Goal: Task Accomplishment & Management: Complete application form

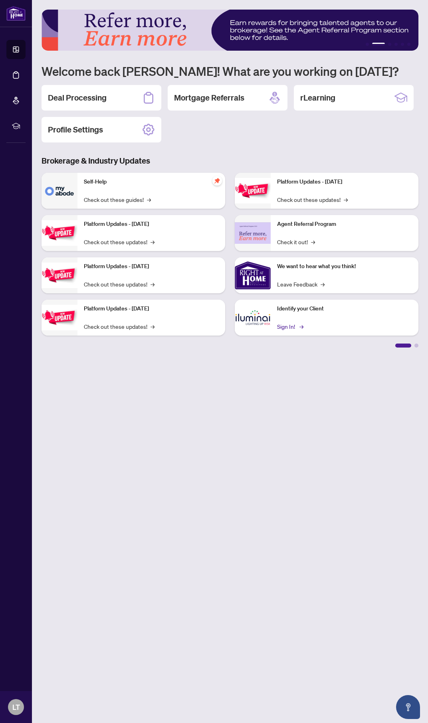
click at [296, 322] on link "Sign In! →" at bounding box center [289, 326] width 25 height 9
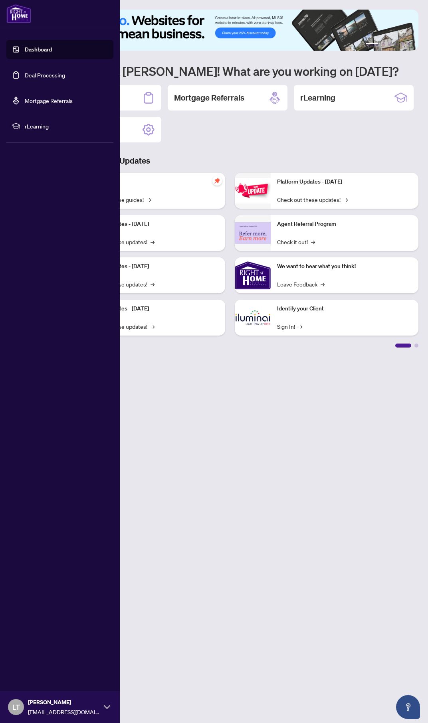
click at [32, 77] on link "Deal Processing" at bounding box center [45, 74] width 40 height 7
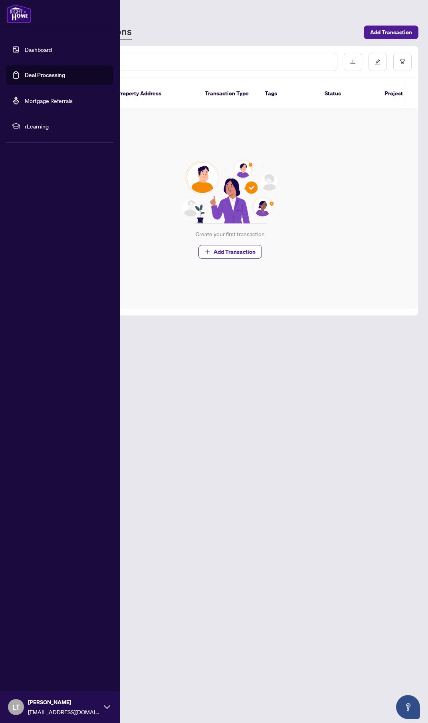
click at [35, 51] on link "Dashboard" at bounding box center [38, 49] width 27 height 7
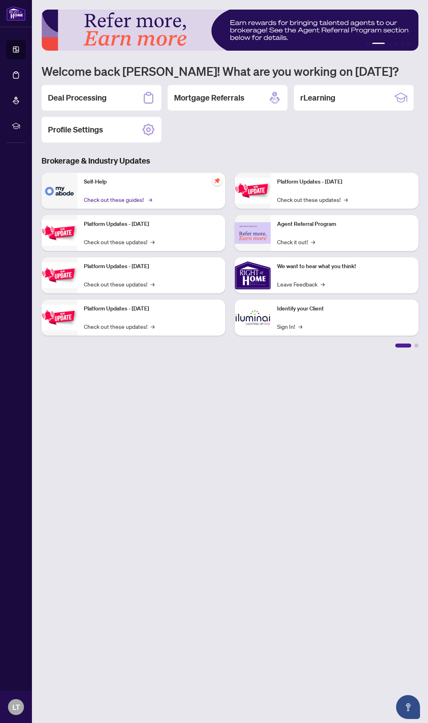
click at [126, 199] on link "Check out these guides! →" at bounding box center [117, 199] width 67 height 9
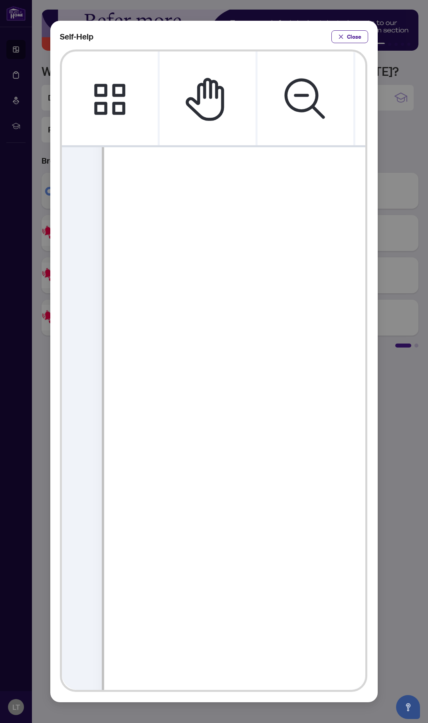
scroll to position [212, 0]
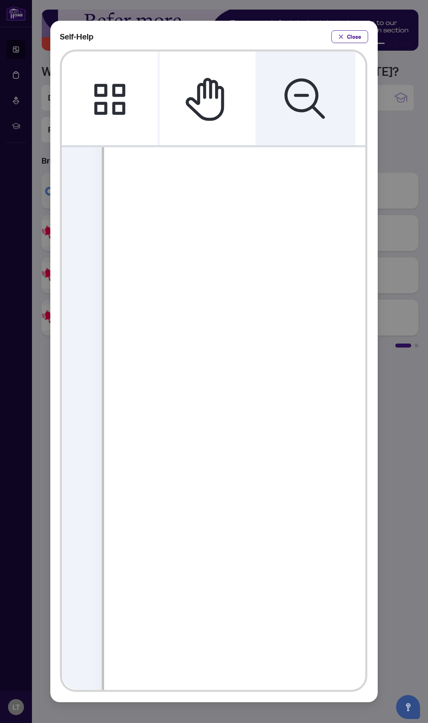
click at [296, 93] on icon "Zoom Out" at bounding box center [304, 97] width 40 height 40
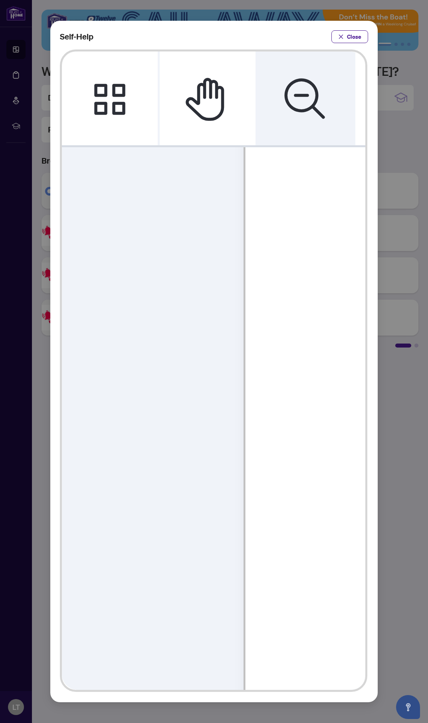
click at [296, 93] on icon "Zoom Out" at bounding box center [304, 97] width 40 height 40
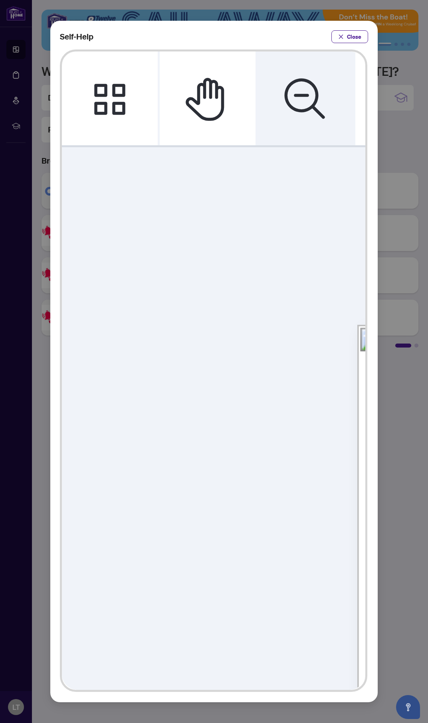
scroll to position [0, 0]
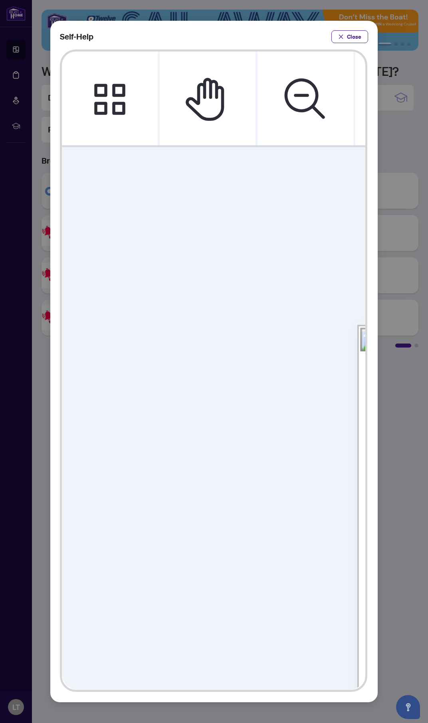
drag, startPoint x: 270, startPoint y: 470, endPoint x: 114, endPoint y: 370, distance: 185.9
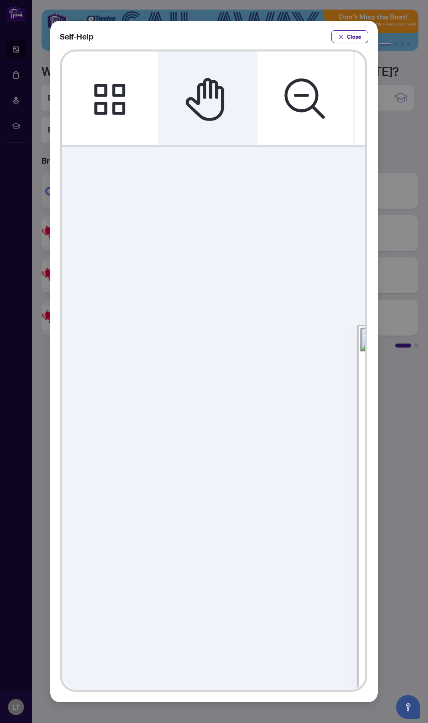
click at [186, 83] on icon "Pan Mode" at bounding box center [208, 99] width 48 height 48
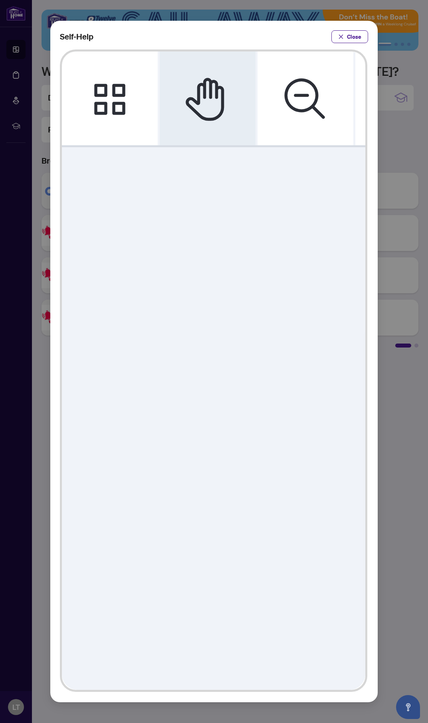
drag, startPoint x: 306, startPoint y: 414, endPoint x: 144, endPoint y: 351, distance: 173.4
drag, startPoint x: 320, startPoint y: 422, endPoint x: 235, endPoint y: 365, distance: 102.6
drag, startPoint x: 297, startPoint y: 435, endPoint x: 237, endPoint y: 423, distance: 61.0
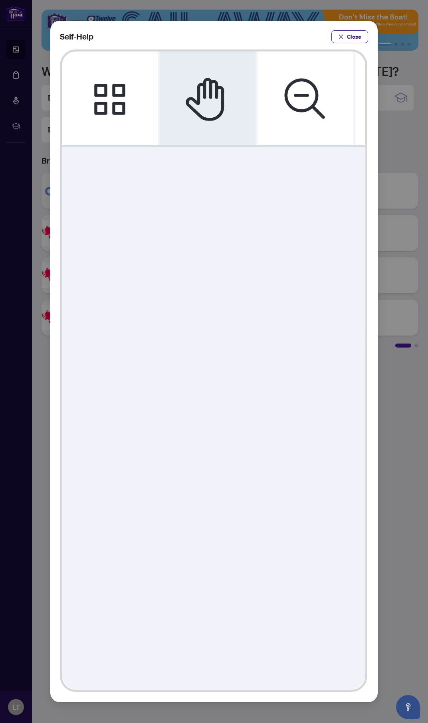
drag, startPoint x: 282, startPoint y: 447, endPoint x: 138, endPoint y: 326, distance: 188.0
drag, startPoint x: 282, startPoint y: 349, endPoint x: 299, endPoint y: 319, distance: 34.7
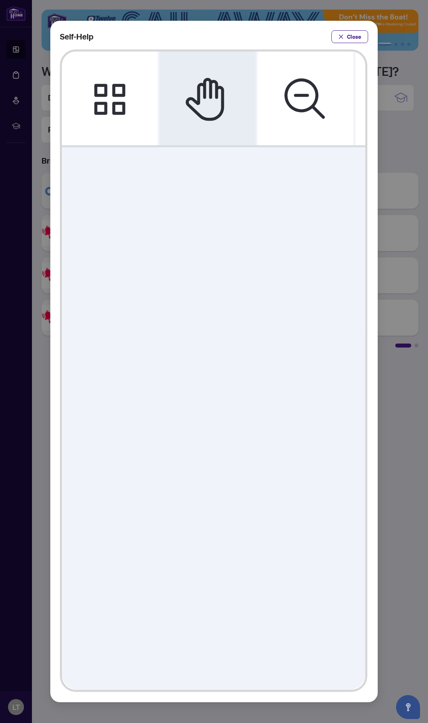
drag, startPoint x: 212, startPoint y: 399, endPoint x: 239, endPoint y: 234, distance: 167.0
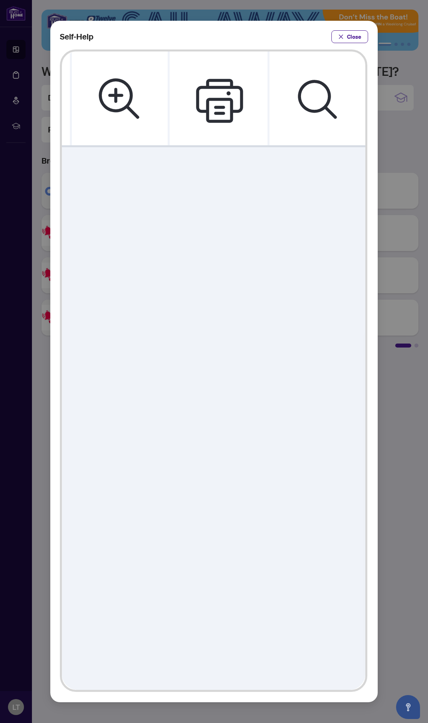
scroll to position [0, 36]
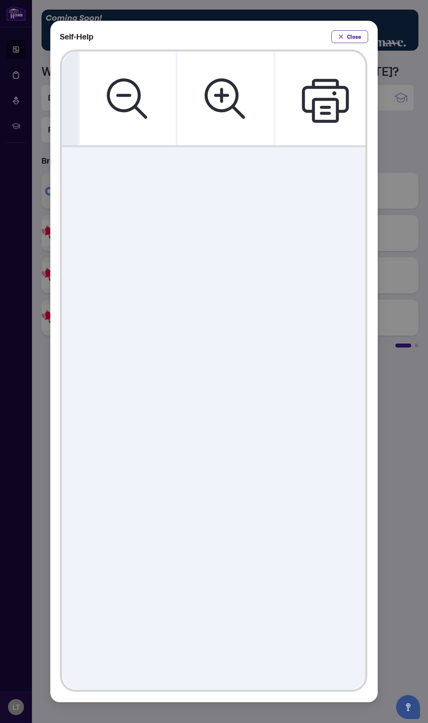
drag, startPoint x: 284, startPoint y: 500, endPoint x: 276, endPoint y: 445, distance: 55.2
drag, startPoint x: 271, startPoint y: 415, endPoint x: 146, endPoint y: 416, distance: 125.3
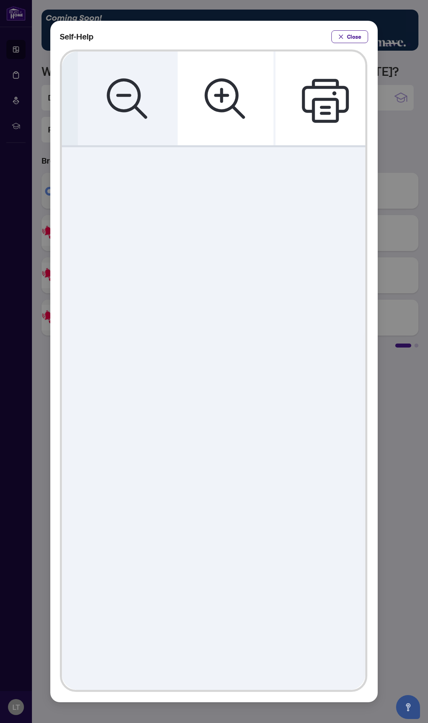
click at [128, 75] on icon "Zoom Out" at bounding box center [128, 99] width 48 height 48
click at [129, 77] on icon "Zoom Out" at bounding box center [128, 99] width 48 height 48
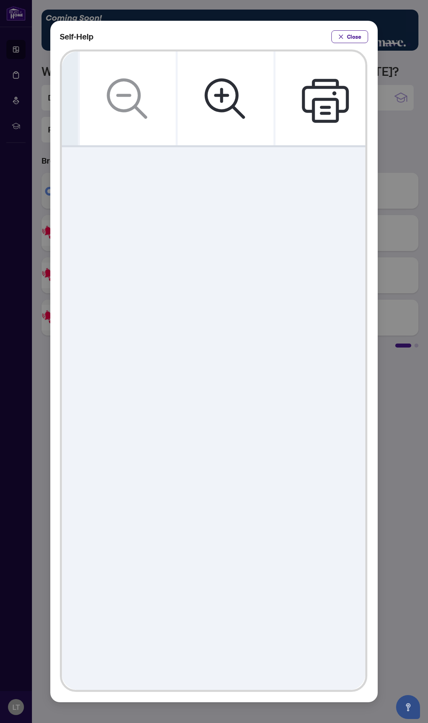
drag, startPoint x: 259, startPoint y: 316, endPoint x: 151, endPoint y: 248, distance: 127.2
drag, startPoint x: 247, startPoint y: 259, endPoint x: 274, endPoint y: 264, distance: 27.6
drag, startPoint x: 187, startPoint y: 255, endPoint x: 282, endPoint y: 253, distance: 94.6
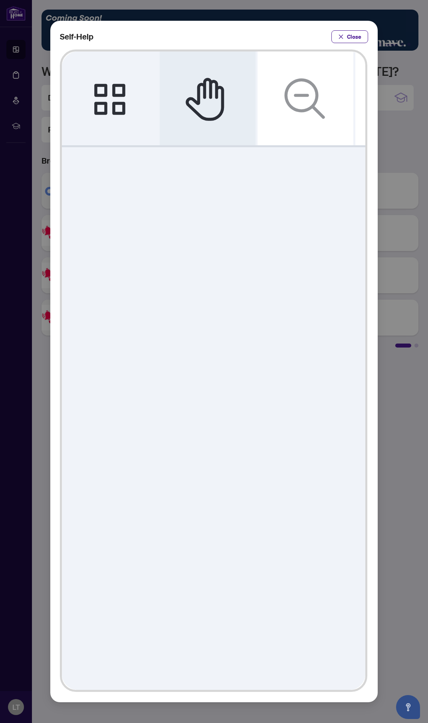
click at [105, 83] on icon "Thumbnails" at bounding box center [109, 98] width 31 height 31
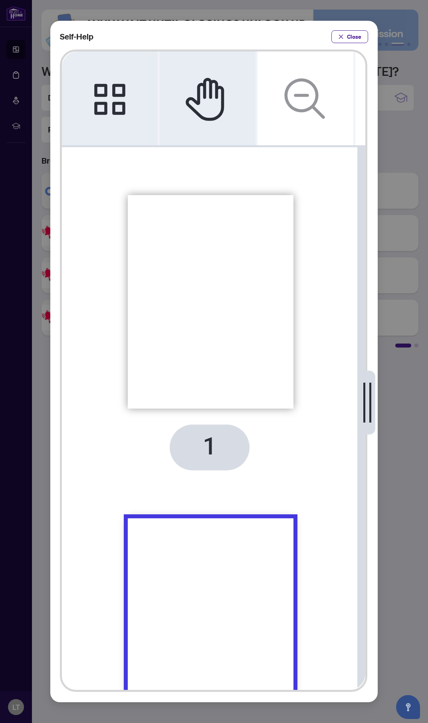
click at [207, 247] on div "Thumbnails" at bounding box center [210, 302] width 167 height 215
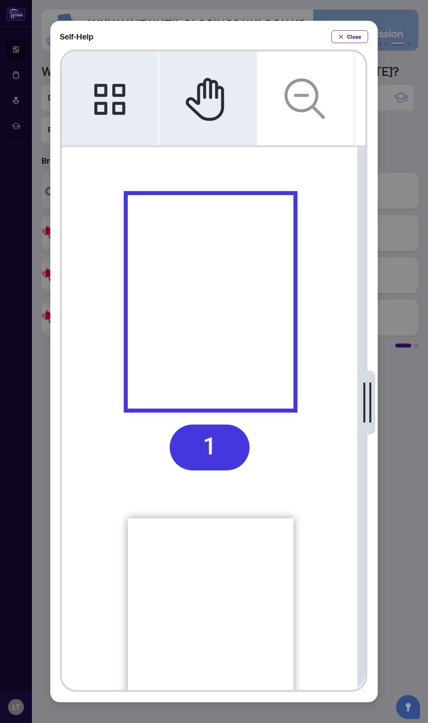
click at [187, 296] on div "Thumbnails" at bounding box center [210, 302] width 167 height 215
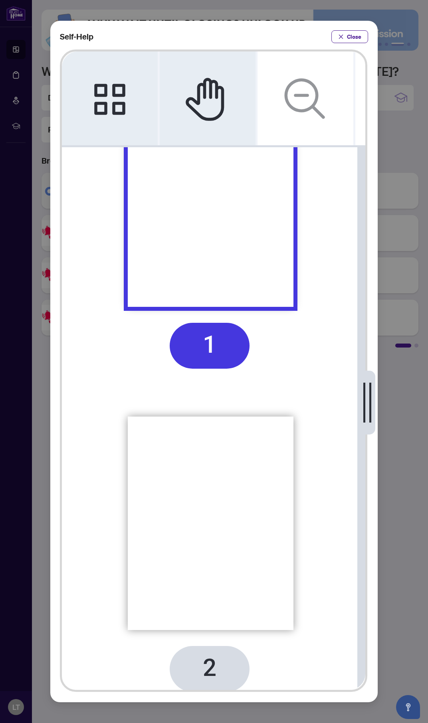
scroll to position [30, 0]
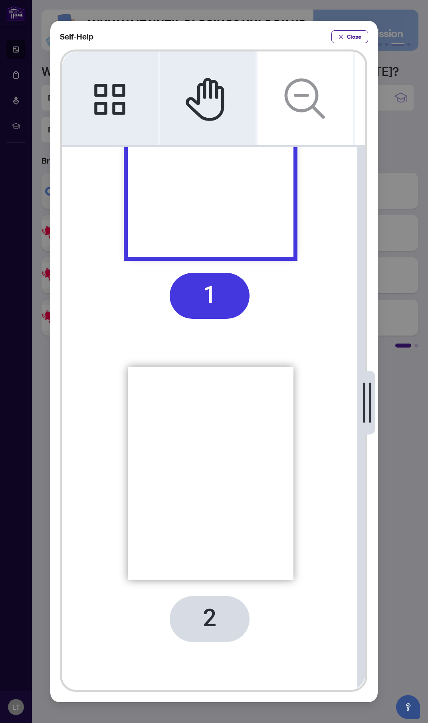
click at [201, 416] on div "Thumbnails" at bounding box center [210, 474] width 167 height 215
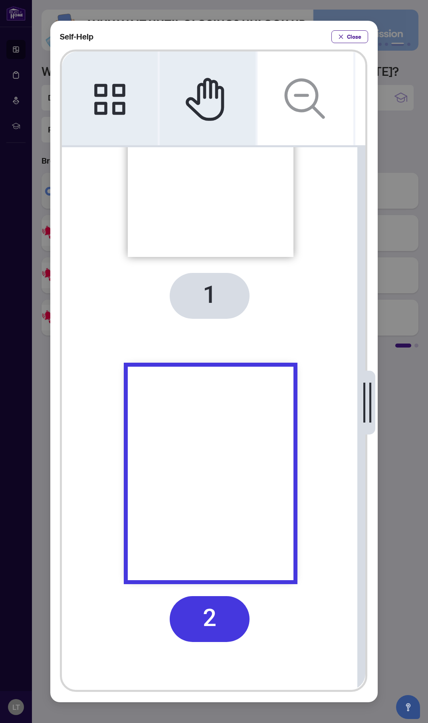
click at [201, 416] on div "Thumbnails" at bounding box center [210, 474] width 167 height 215
click at [187, 219] on ul "1 2" at bounding box center [210, 342] width 296 height 598
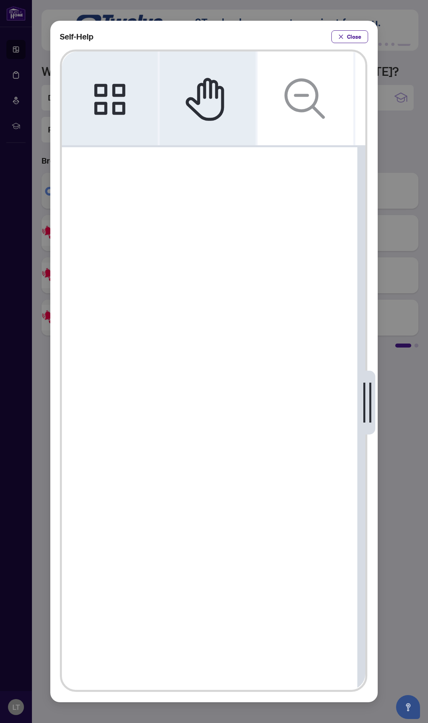
scroll to position [0, 0]
click at [187, 219] on ul "1 2" at bounding box center [210, 494] width 296 height 598
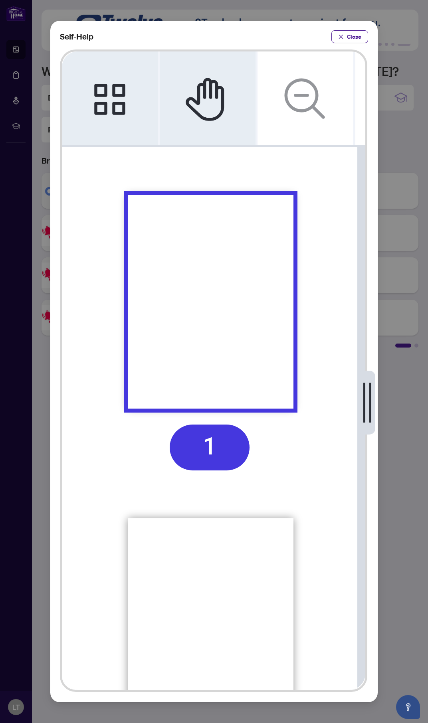
click at [182, 281] on div "Thumbnails" at bounding box center [210, 302] width 167 height 215
drag, startPoint x: 182, startPoint y: 281, endPoint x: 176, endPoint y: 223, distance: 58.6
click at [176, 223] on div "Thumbnails" at bounding box center [210, 302] width 167 height 215
click at [343, 38] on icon "close" at bounding box center [341, 37] width 6 height 6
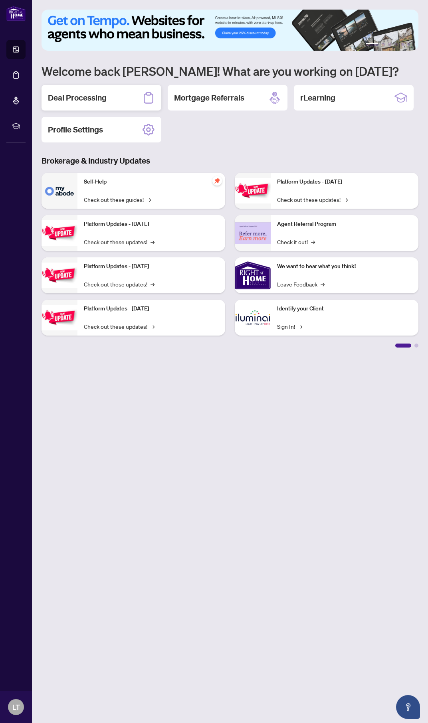
click at [122, 90] on div "Deal Processing" at bounding box center [101, 98] width 120 height 26
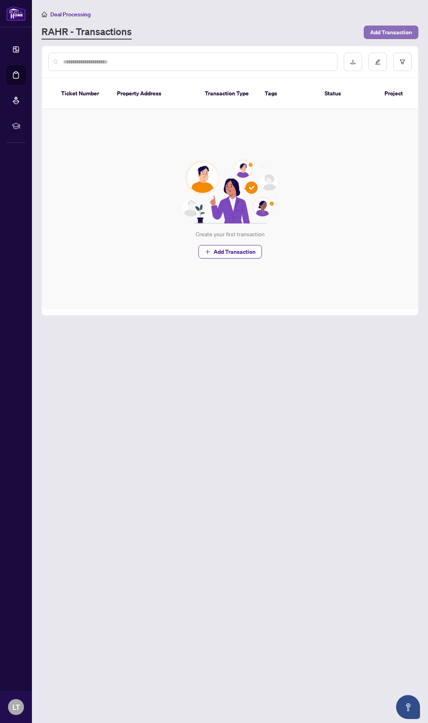
click at [384, 33] on span "Add Transaction" at bounding box center [391, 32] width 42 height 13
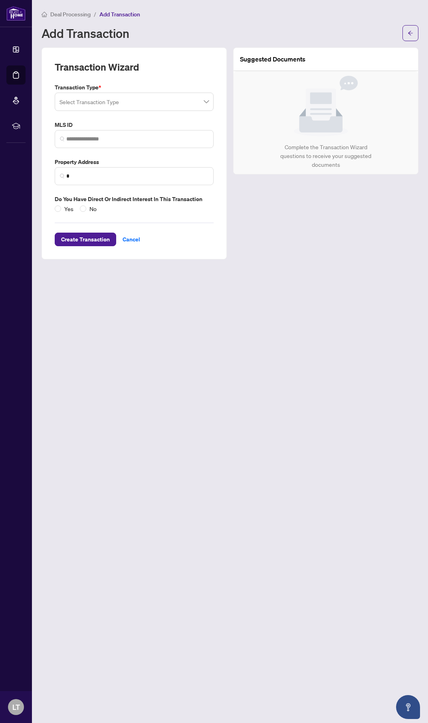
click at [153, 96] on input "search" at bounding box center [130, 103] width 142 height 18
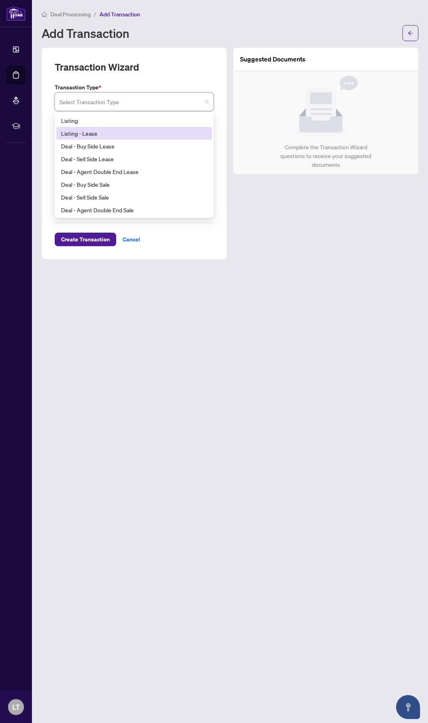
click at [148, 134] on div "Listing - Lease" at bounding box center [134, 133] width 146 height 9
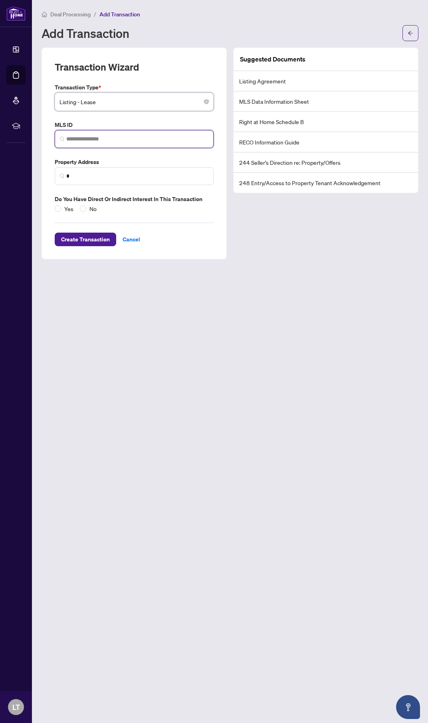
click at [150, 141] on input "search" at bounding box center [137, 139] width 142 height 8
click at [102, 143] on span at bounding box center [134, 139] width 159 height 18
click at [102, 142] on input "search" at bounding box center [137, 139] width 142 height 8
paste input "**********"
click at [71, 138] on input "**********" at bounding box center [138, 139] width 139 height 8
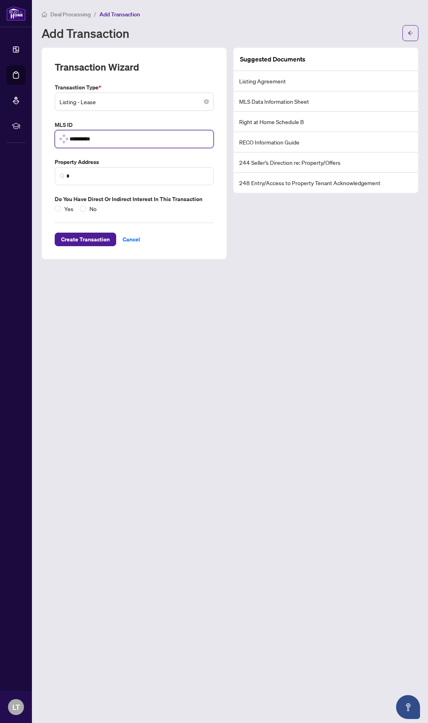
type input "*********"
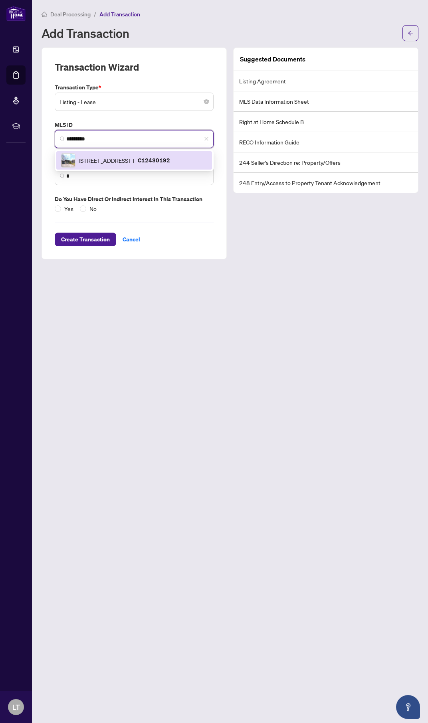
click at [118, 162] on span "[STREET_ADDRESS]" at bounding box center [104, 160] width 51 height 9
type input "**********"
type input "*********"
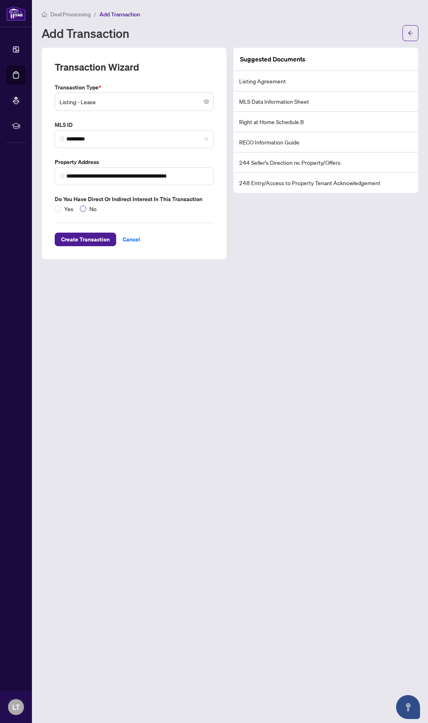
click at [86, 208] on span "No" at bounding box center [93, 208] width 14 height 9
click at [87, 236] on span "Create Transaction" at bounding box center [85, 239] width 49 height 13
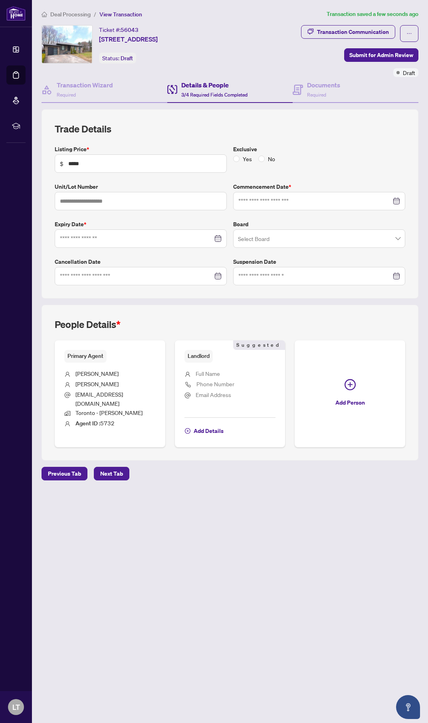
type input "**********"
click at [264, 156] on span "No" at bounding box center [271, 158] width 14 height 9
click at [291, 236] on input "search" at bounding box center [315, 240] width 155 height 18
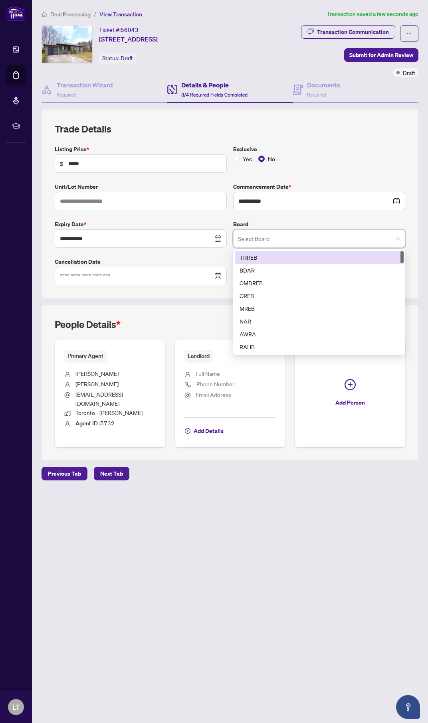
click at [288, 258] on div "TRREB" at bounding box center [318, 257] width 159 height 9
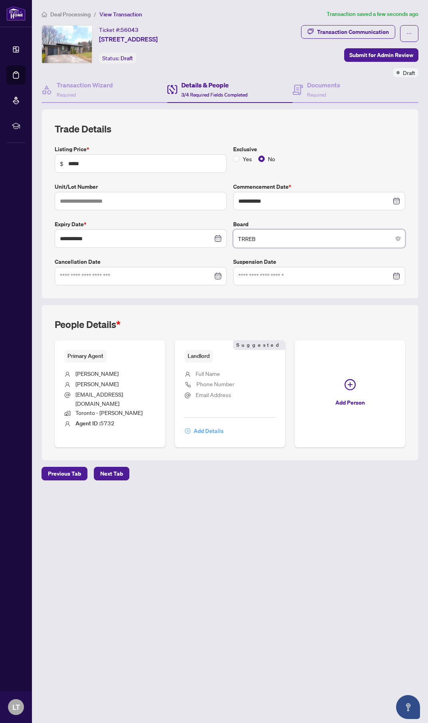
click at [215, 424] on span "Add Details" at bounding box center [208, 430] width 30 height 13
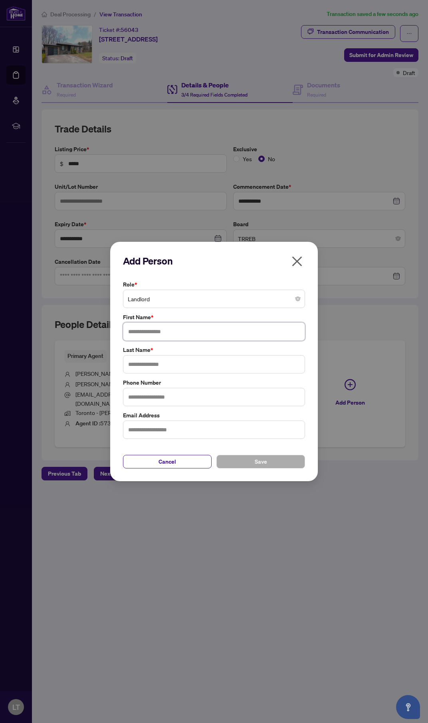
click at [209, 328] on input "text" at bounding box center [214, 331] width 182 height 18
type input "****"
click at [197, 358] on input "text" at bounding box center [214, 364] width 182 height 18
click at [184, 310] on div "Role * Landlord First Name * **** Last Name * ** Phone Number Email Address" at bounding box center [213, 359] width 187 height 159
click at [161, 362] on input "**" at bounding box center [214, 364] width 182 height 18
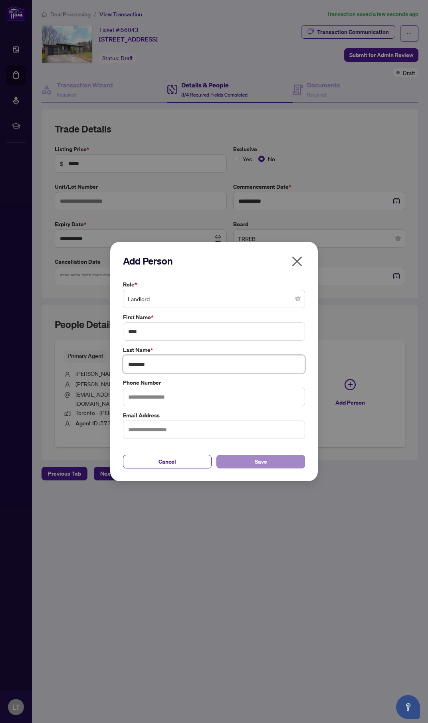
type input "********"
click at [270, 464] on button "Save" at bounding box center [260, 462] width 89 height 14
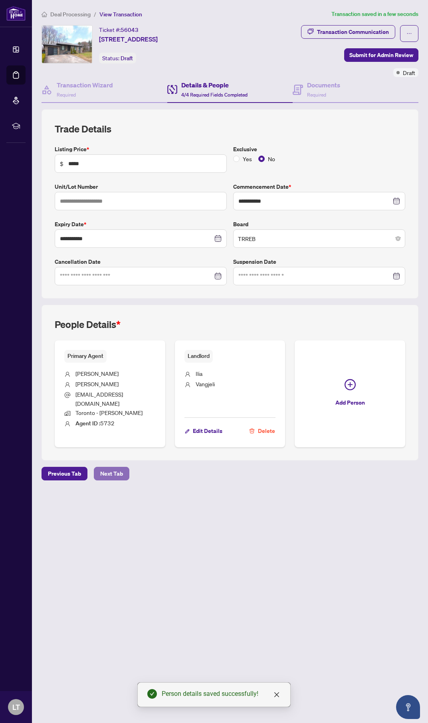
click at [102, 467] on span "Next Tab" at bounding box center [111, 473] width 23 height 13
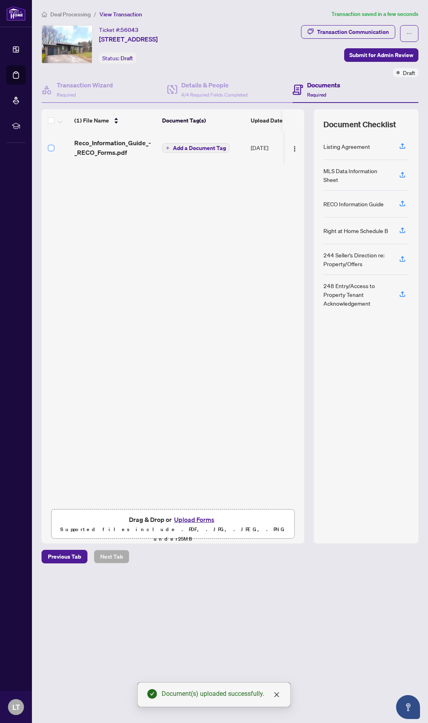
click at [50, 150] on label at bounding box center [51, 148] width 6 height 9
click at [293, 146] on img "button" at bounding box center [294, 149] width 6 height 6
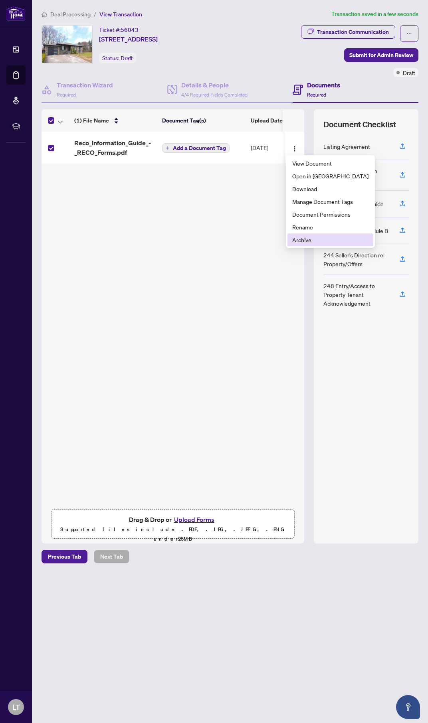
click at [302, 242] on span "Archive" at bounding box center [330, 239] width 76 height 9
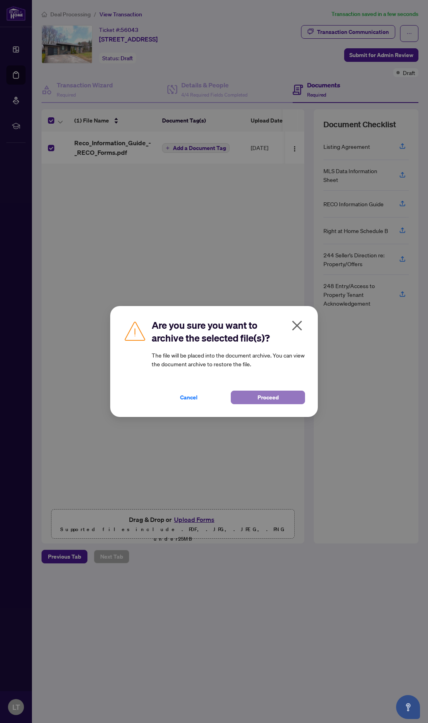
click at [257, 395] on button "Proceed" at bounding box center [268, 398] width 74 height 14
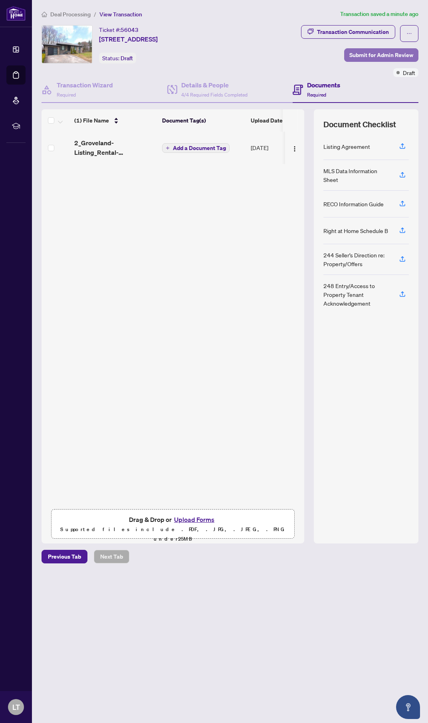
click at [374, 52] on span "Submit for Admin Review" at bounding box center [381, 55] width 64 height 13
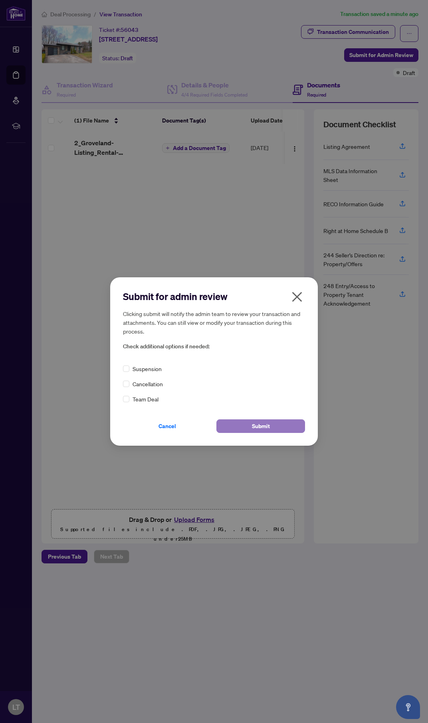
click at [264, 422] on span "Submit" at bounding box center [261, 426] width 18 height 13
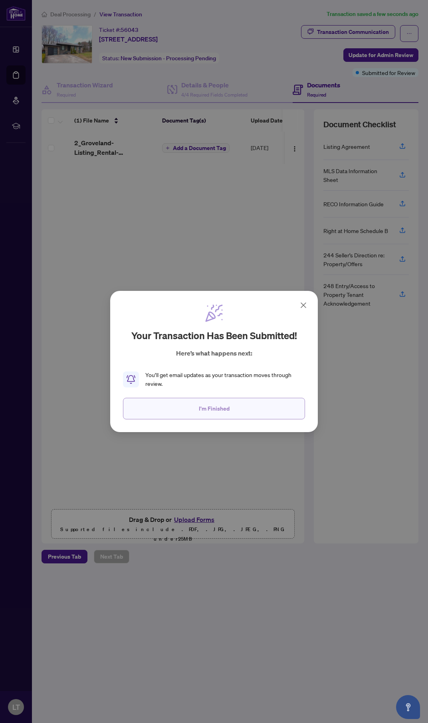
click at [213, 411] on span "I'm Finished" at bounding box center [214, 408] width 31 height 13
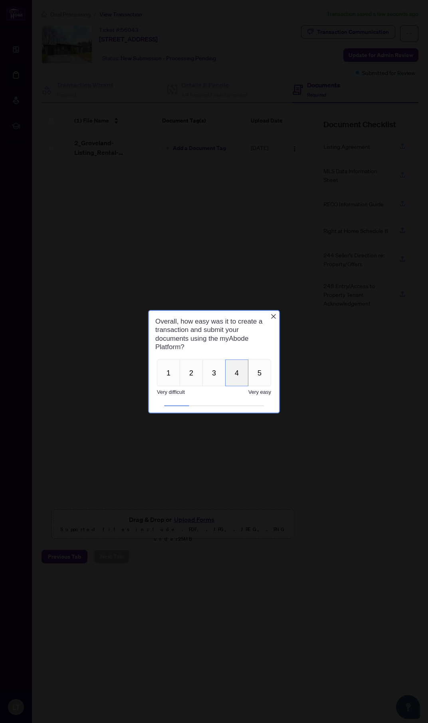
click at [226, 372] on button "4" at bounding box center [236, 372] width 23 height 27
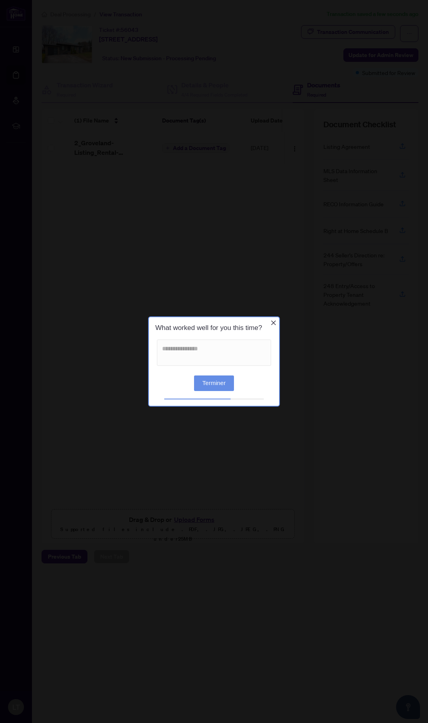
click at [217, 381] on button "Terminer" at bounding box center [214, 383] width 40 height 16
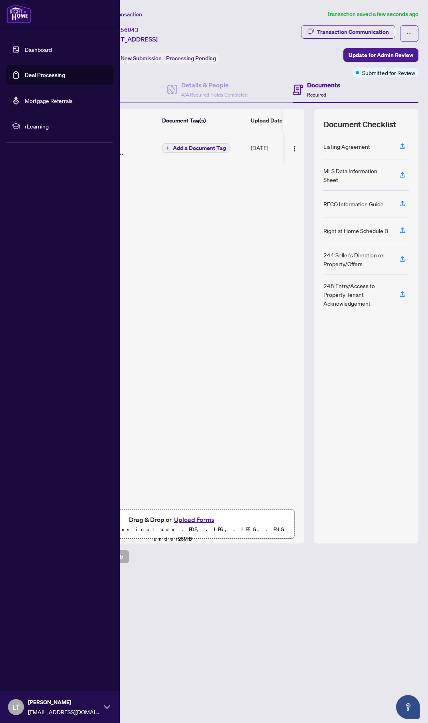
click at [34, 46] on link "Dashboard" at bounding box center [38, 49] width 27 height 7
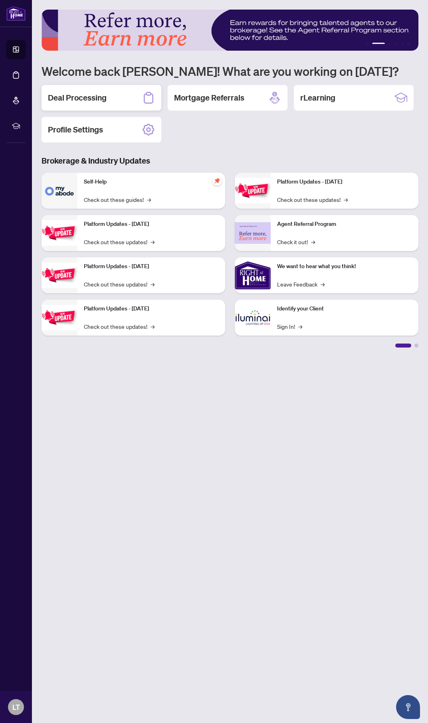
click at [89, 95] on h2 "Deal Processing" at bounding box center [77, 97] width 59 height 11
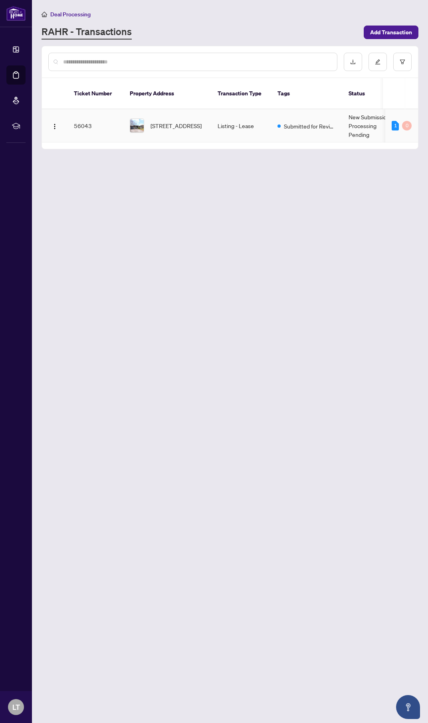
click at [344, 115] on td "New Submission - Processing Pending" at bounding box center [372, 125] width 60 height 33
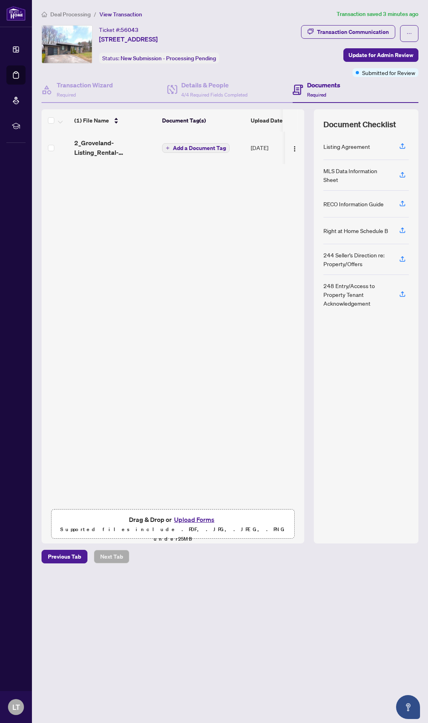
click at [154, 523] on span "Drag & Drop or Upload Forms" at bounding box center [173, 519] width 88 height 10
click at [169, 287] on div "(1) File Name Document Tag(s) Upload Date Status 2_Groveland-Listing_Rental-202…" at bounding box center [172, 318] width 262 height 373
click at [408, 56] on span "Update for Admin Review" at bounding box center [380, 55] width 65 height 13
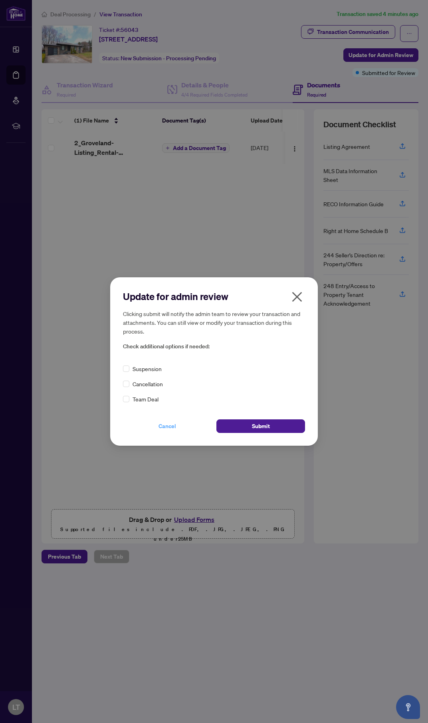
click at [176, 426] on button "Cancel" at bounding box center [167, 426] width 89 height 14
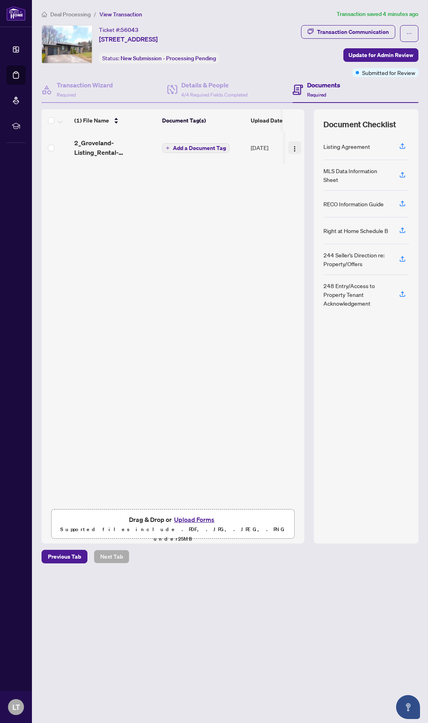
click at [292, 148] on img "button" at bounding box center [294, 149] width 6 height 6
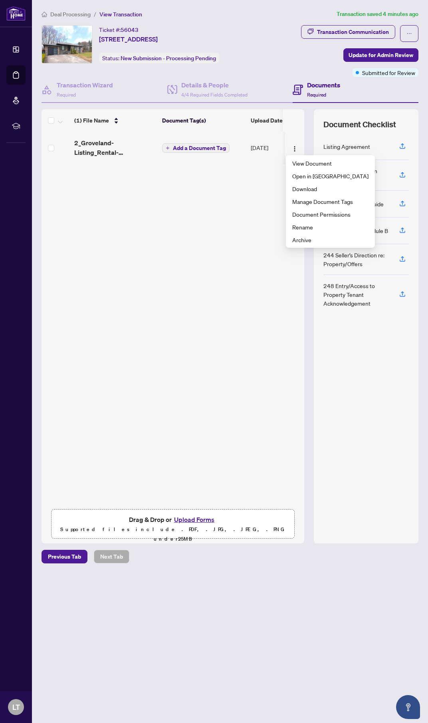
click at [228, 300] on div "(1) File Name Document Tag(s) Upload Date Status 2_Groveland-Listing_Rental-202…" at bounding box center [172, 318] width 262 height 373
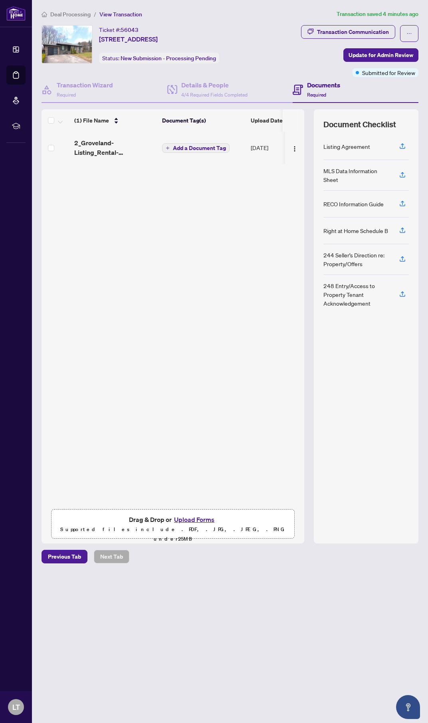
click at [184, 519] on button "Upload Forms" at bounding box center [194, 519] width 45 height 10
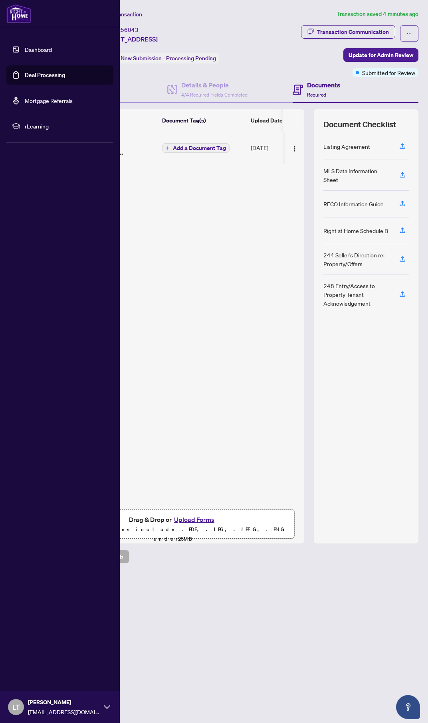
click at [32, 53] on link "Dashboard" at bounding box center [38, 49] width 27 height 7
